Goal: Connect with others: Connect with others

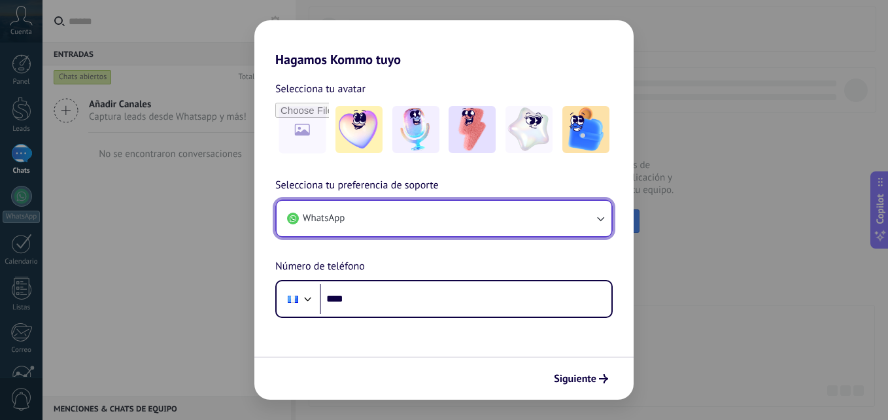
click at [362, 213] on button "WhatsApp" at bounding box center [444, 218] width 335 height 35
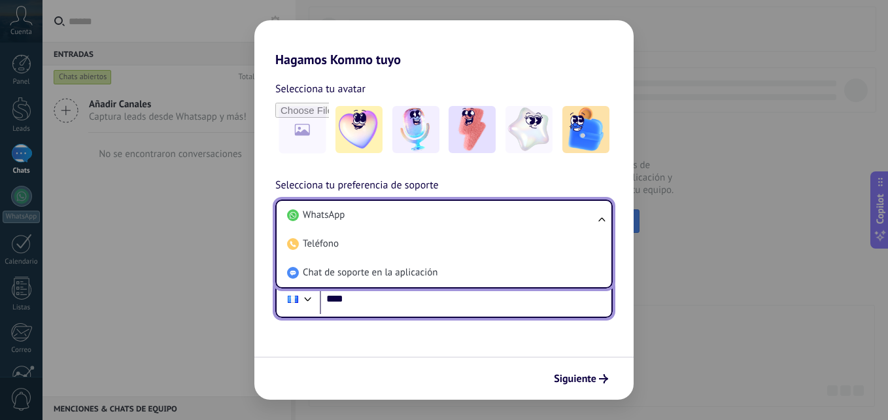
click at [368, 308] on input "****" at bounding box center [466, 299] width 292 height 30
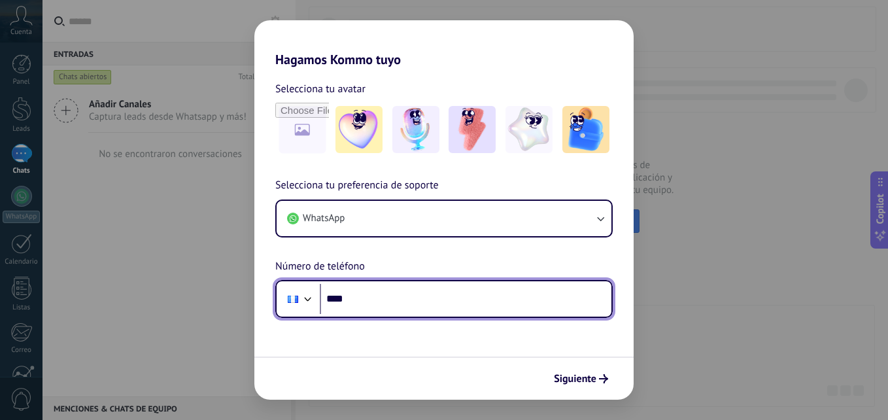
click at [381, 294] on input "****" at bounding box center [466, 299] width 292 height 30
type input "**********"
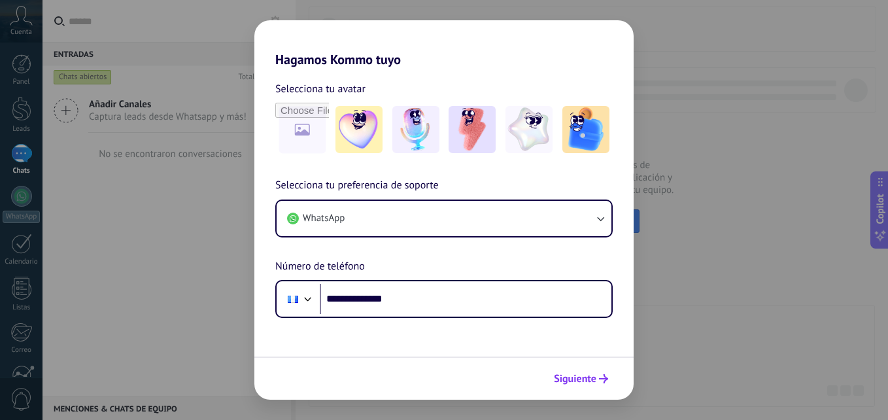
click at [596, 372] on button "Siguiente" at bounding box center [581, 379] width 66 height 22
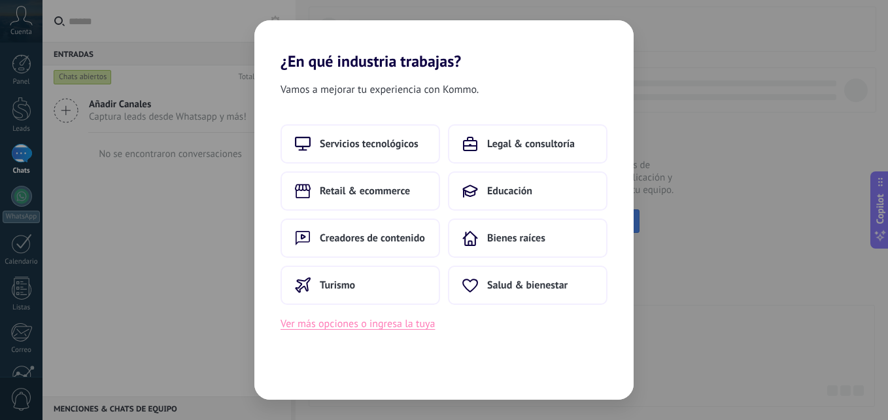
click at [410, 327] on button "Ver más opciones o ingresa la tuya" at bounding box center [358, 323] width 154 height 17
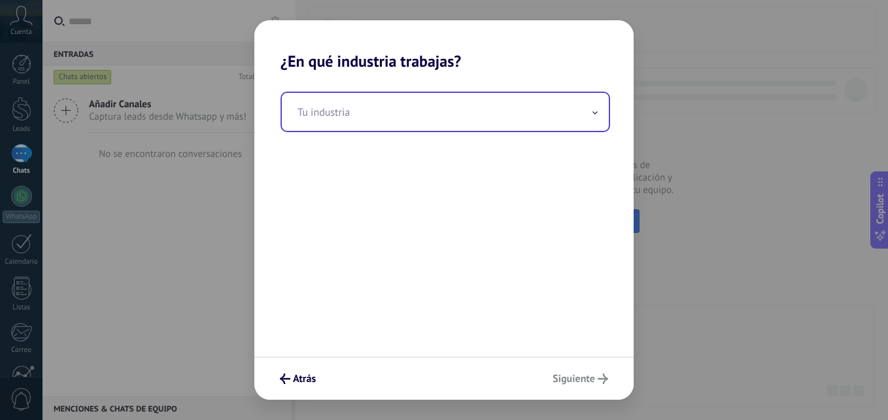
click at [474, 120] on input "text" at bounding box center [445, 112] width 327 height 38
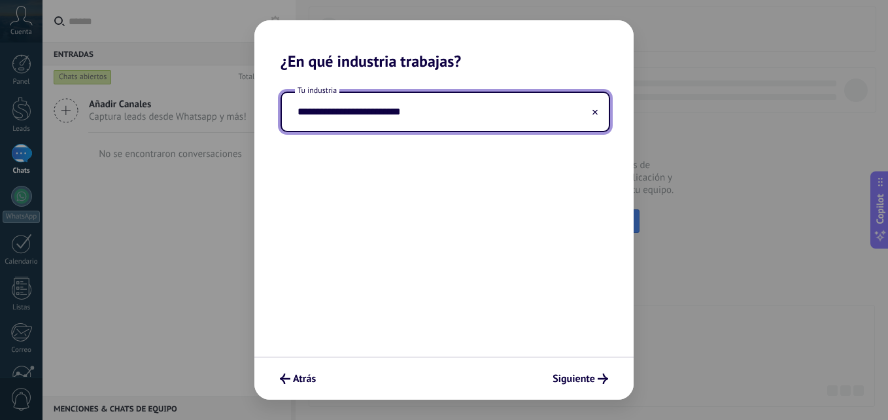
click at [302, 111] on input "**********" at bounding box center [445, 112] width 327 height 38
type input "**********"
click at [564, 375] on span "Siguiente" at bounding box center [574, 378] width 43 height 9
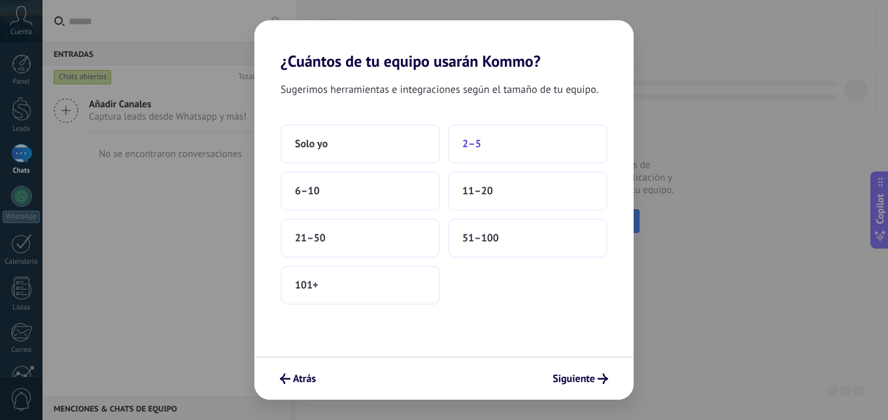
click at [523, 139] on button "2–5" at bounding box center [528, 143] width 160 height 39
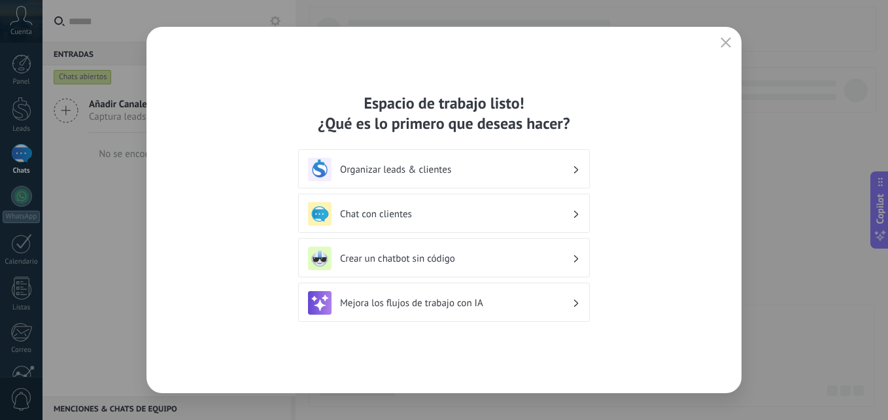
click at [506, 165] on h3 "Organizar leads & clientes" at bounding box center [456, 170] width 232 height 12
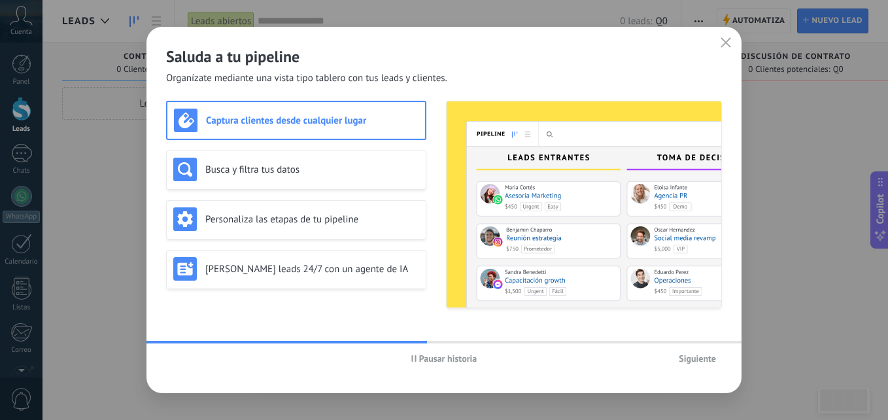
click at [420, 362] on span "Pausar historia" at bounding box center [448, 358] width 58 height 9
click at [313, 114] on h3 "Captura clientes desde cualquier lugar" at bounding box center [312, 120] width 213 height 12
click at [695, 361] on span "Siguiente" at bounding box center [697, 358] width 37 height 9
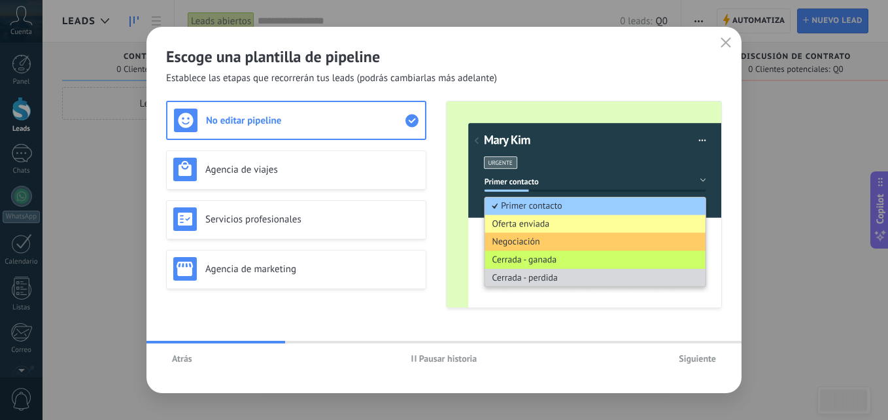
click at [451, 340] on div "Escoge una plantilla de pipeline Establece las etapas que recorrerán tus leads …" at bounding box center [444, 210] width 595 height 366
click at [353, 162] on div "Agencia de viajes" at bounding box center [296, 170] width 246 height 24
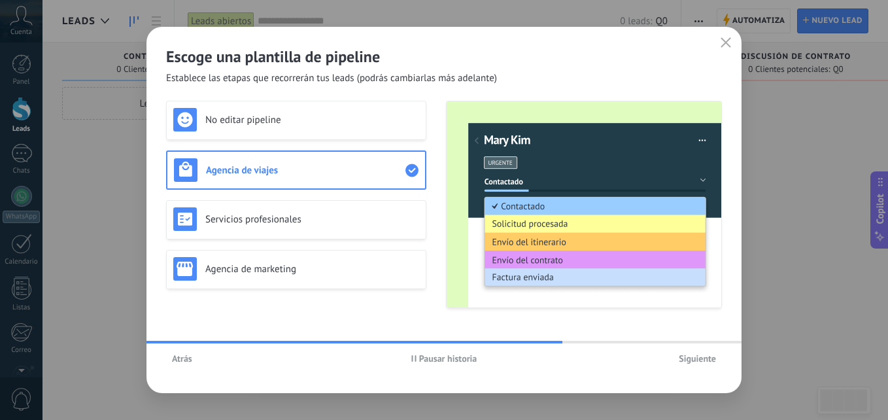
click at [419, 360] on span "Pausar historia" at bounding box center [448, 358] width 58 height 9
click at [332, 135] on div "No editar pipeline" at bounding box center [296, 120] width 260 height 39
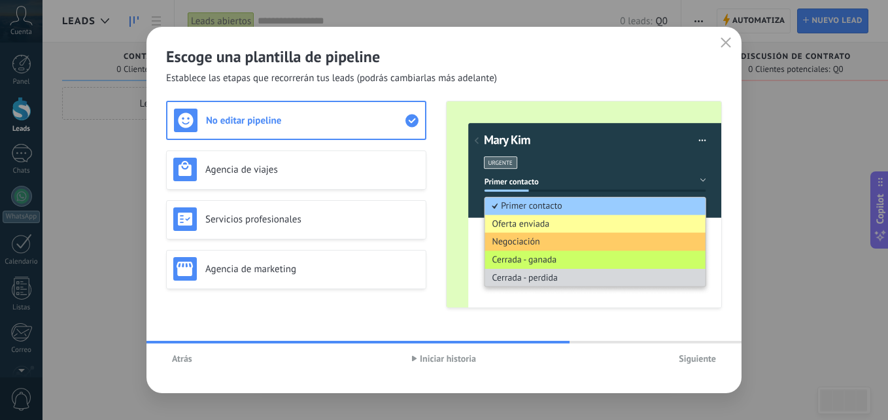
click at [687, 360] on span "Siguiente" at bounding box center [697, 358] width 37 height 9
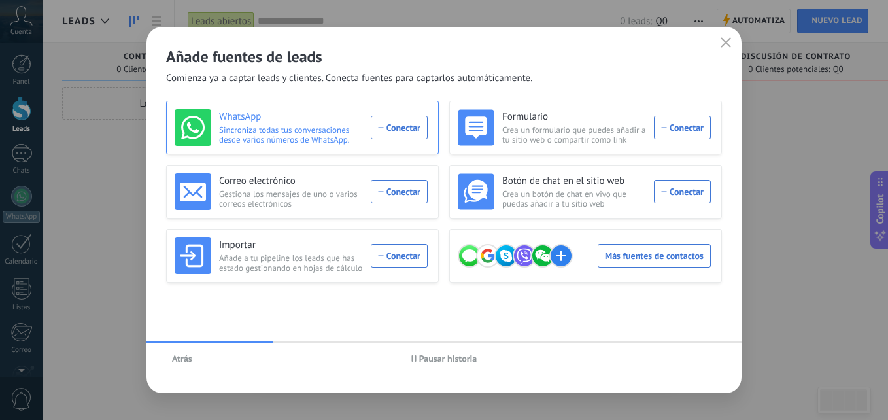
click at [404, 123] on div "WhatsApp Sincroniza todas tus conversaciones desde varios números de WhatsApp. …" at bounding box center [301, 127] width 253 height 37
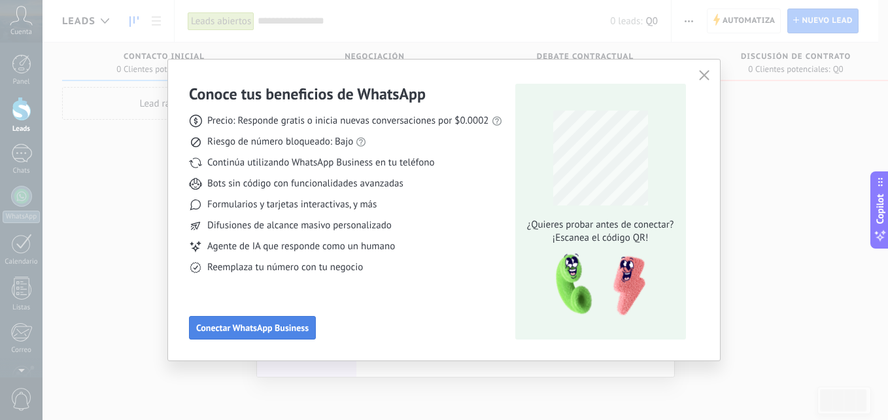
click at [292, 332] on span "Conectar WhatsApp Business" at bounding box center [252, 327] width 112 height 9
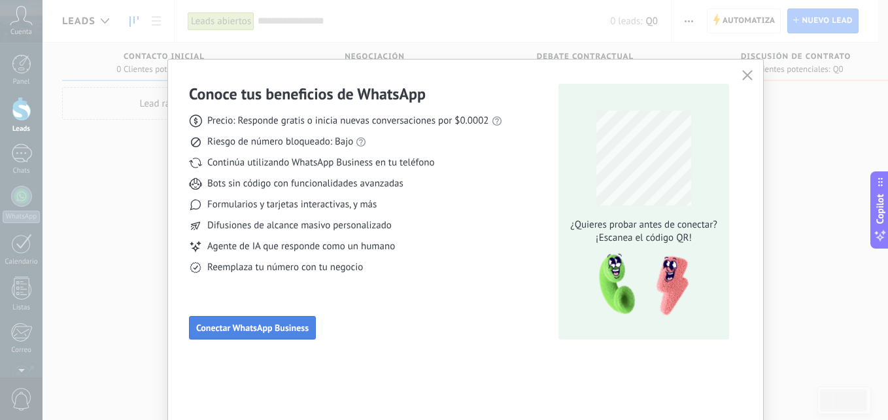
click at [292, 332] on span "Conectar WhatsApp Business" at bounding box center [252, 327] width 112 height 9
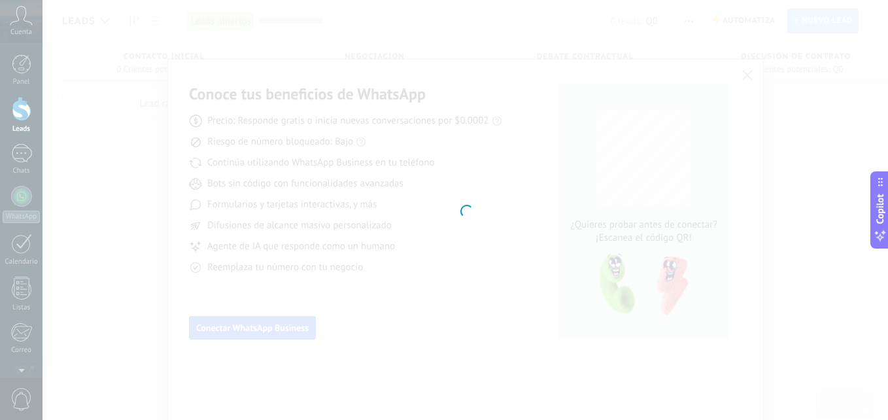
click at [292, 332] on div at bounding box center [466, 210] width 846 height 420
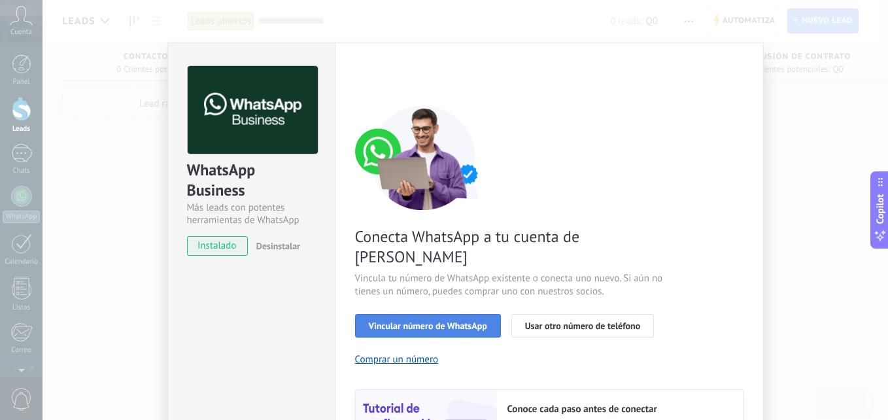
click at [460, 321] on span "Vincular número de WhatsApp" at bounding box center [428, 325] width 118 height 9
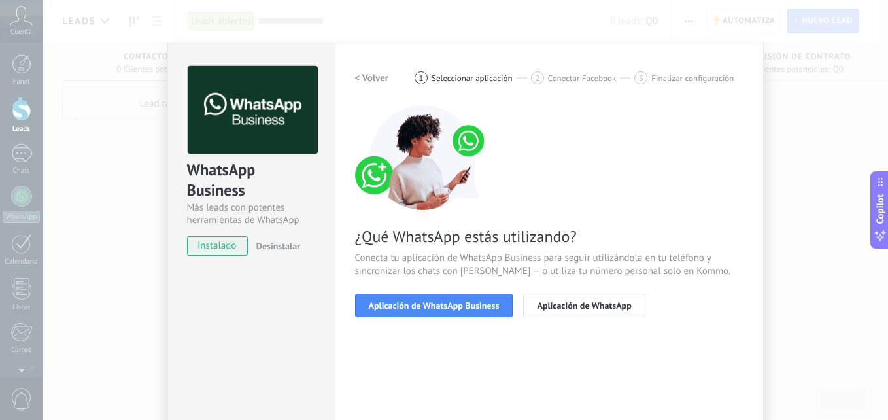
click at [460, 305] on span "Aplicación de WhatsApp Business" at bounding box center [434, 305] width 131 height 9
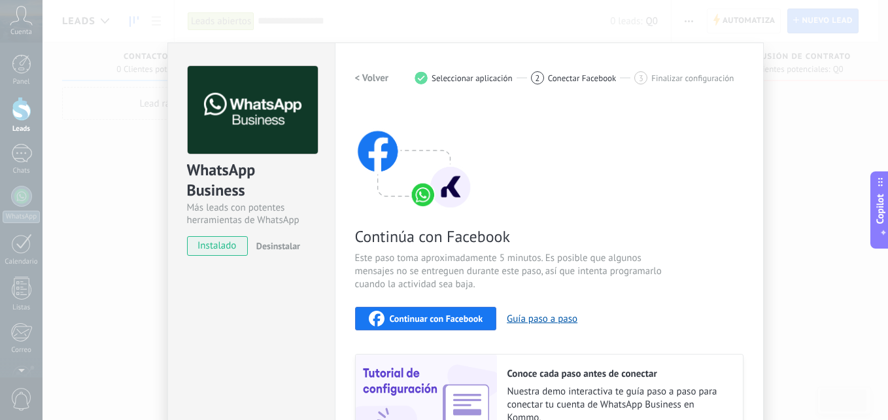
click at [403, 322] on span "Continuar con Facebook" at bounding box center [437, 318] width 94 height 9
